Goal: Navigation & Orientation: Find specific page/section

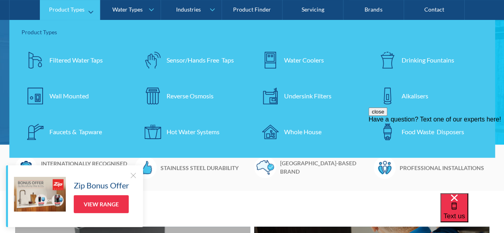
scroll to position [98, 0]
click at [68, 129] on div "Faucets & Tapware" at bounding box center [75, 132] width 53 height 10
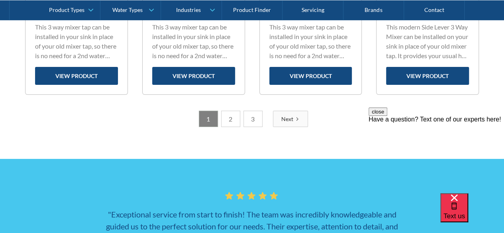
scroll to position [1264, 0]
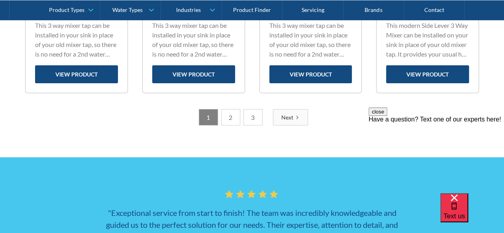
click at [231, 120] on link "2" at bounding box center [230, 117] width 19 height 16
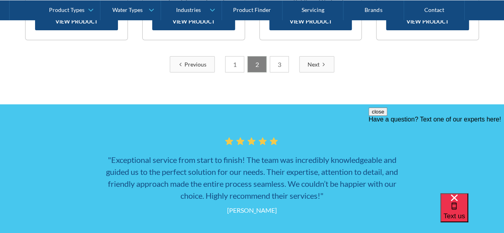
scroll to position [1325, 0]
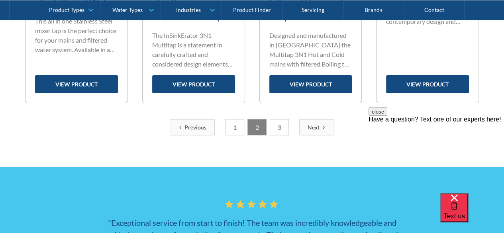
click at [277, 131] on link "3" at bounding box center [279, 127] width 19 height 16
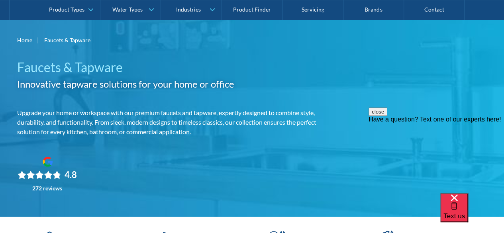
scroll to position [0, 0]
